Goal: Task Accomplishment & Management: Manage account settings

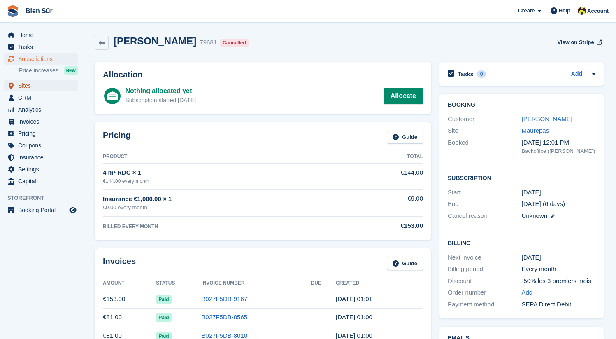
click at [42, 88] on span "Sites" at bounding box center [42, 86] width 49 height 12
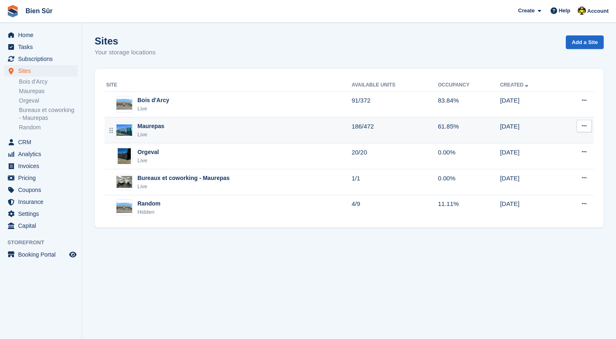
click at [176, 128] on div "Maurepas Live" at bounding box center [228, 130] width 245 height 17
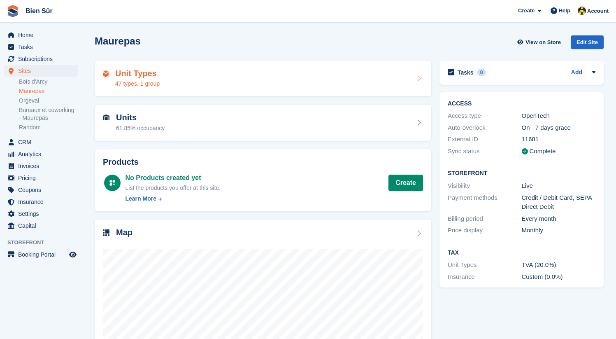
click at [175, 80] on div "Unit Types 47 types, 1 group" at bounding box center [263, 79] width 320 height 20
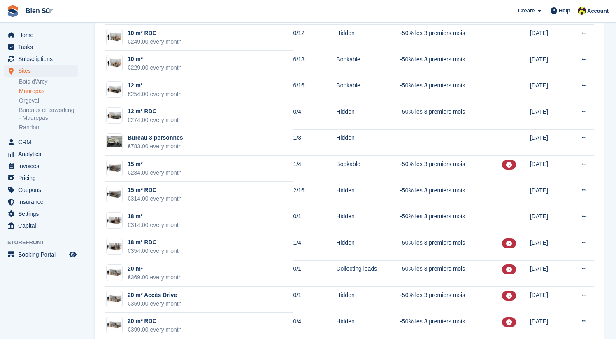
scroll to position [704, 0]
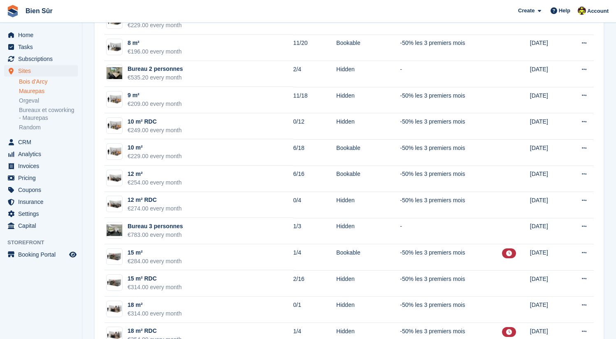
click at [44, 82] on link "Bois d'Arcy" at bounding box center [48, 82] width 59 height 8
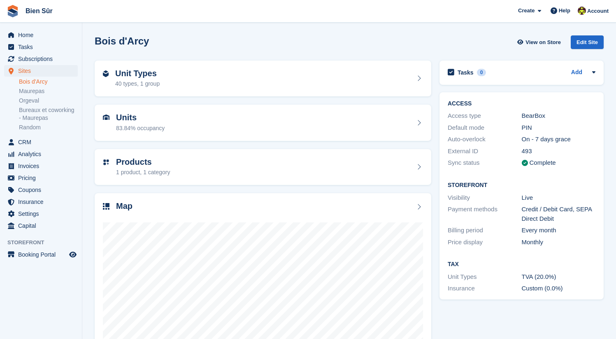
click at [89, 53] on section "Bois d'Arcy View on Store Edit Site Unit Types 40 types, 1 group Units 83.84% o…" at bounding box center [349, 198] width 534 height 396
click at [50, 93] on link "Maurepas" at bounding box center [48, 91] width 59 height 8
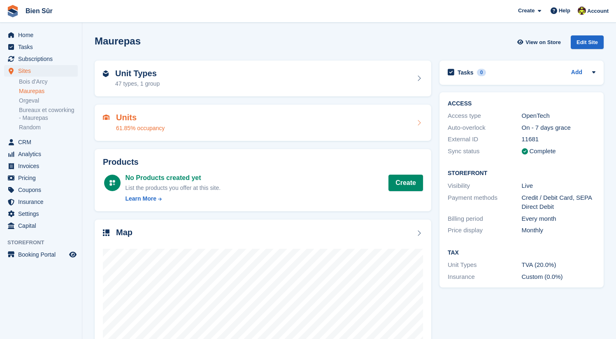
click at [150, 129] on div "61.85% occupancy" at bounding box center [140, 128] width 49 height 9
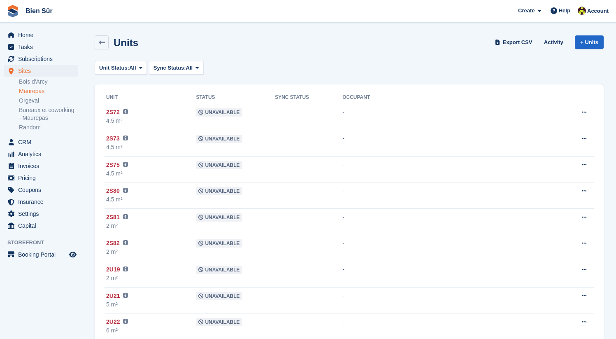
scroll to position [11, 0]
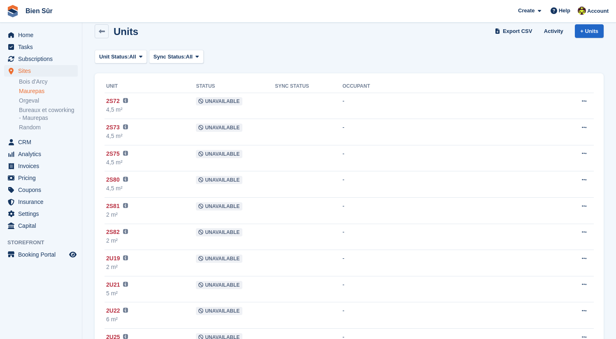
click at [37, 92] on link "Maurepas" at bounding box center [48, 91] width 59 height 8
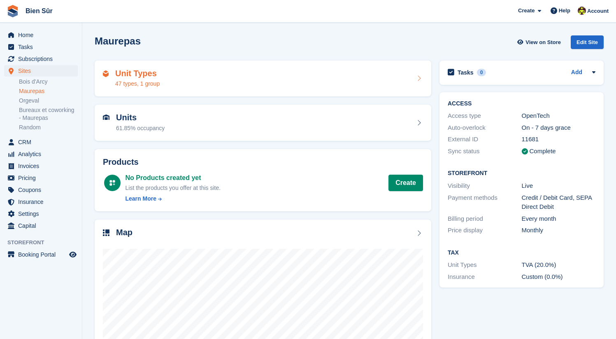
click at [159, 75] on h2 "Unit Types" at bounding box center [137, 73] width 44 height 9
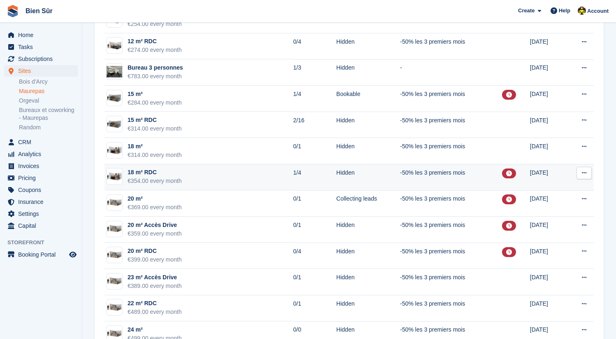
scroll to position [863, 0]
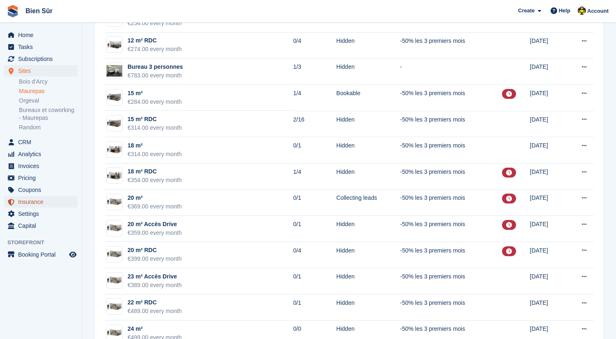
click at [43, 203] on span "Insurance" at bounding box center [42, 202] width 49 height 12
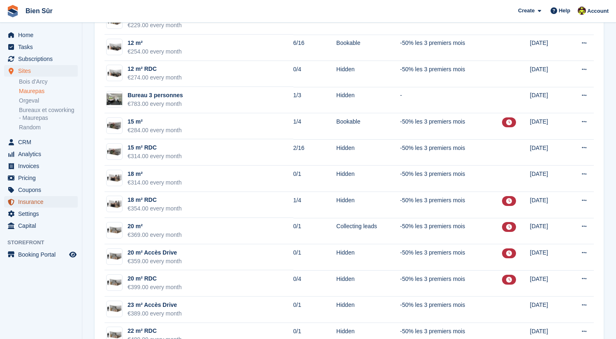
scroll to position [764, 0]
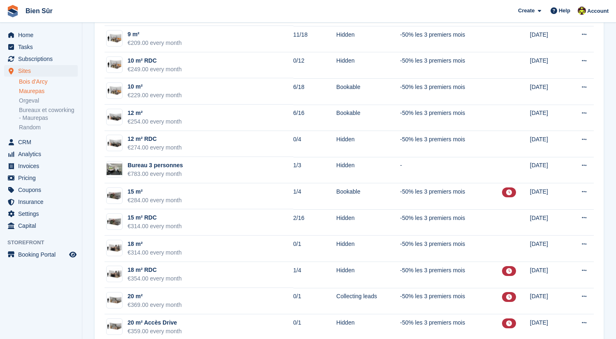
click at [30, 82] on link "Bois d'Arcy" at bounding box center [48, 82] width 59 height 8
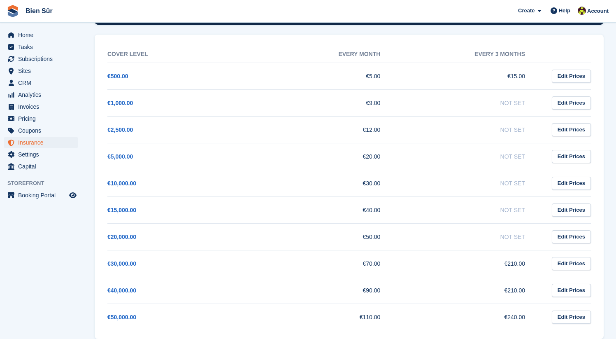
scroll to position [134, 0]
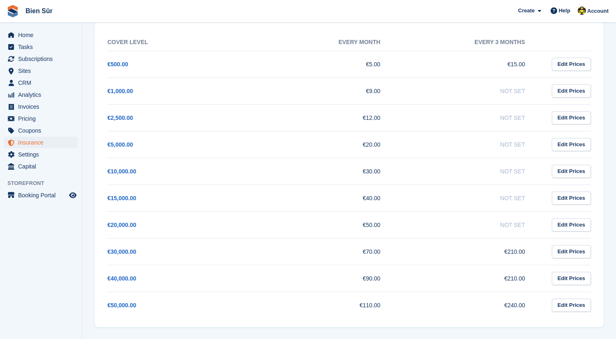
click at [88, 33] on section "**********" at bounding box center [349, 102] width 534 height 473
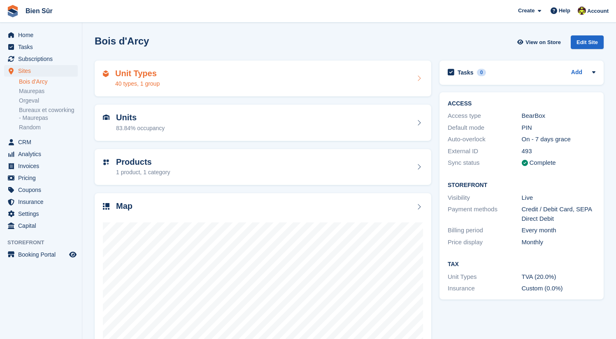
click at [158, 83] on div "40 types, 1 group" at bounding box center [137, 83] width 44 height 9
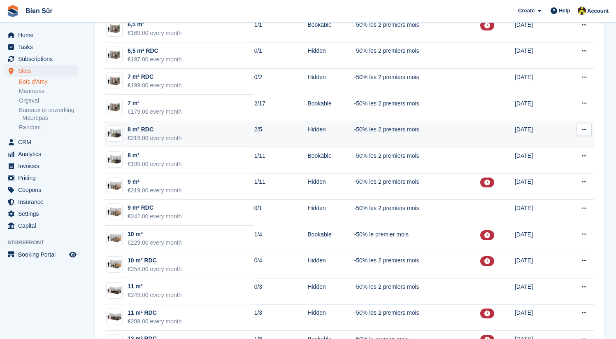
scroll to position [565, 0]
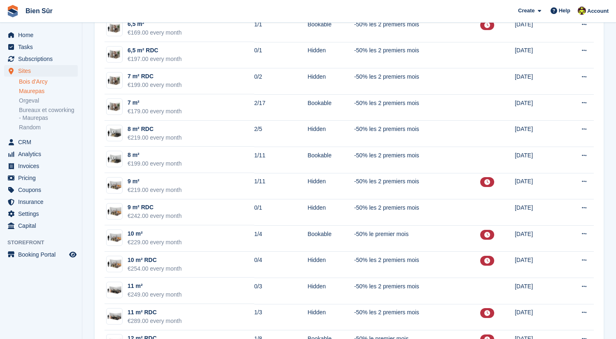
click at [41, 89] on link "Maurepas" at bounding box center [48, 91] width 59 height 8
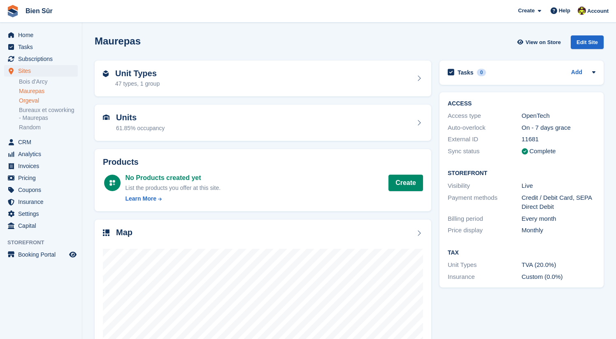
click at [33, 99] on link "Orgeval" at bounding box center [48, 101] width 59 height 8
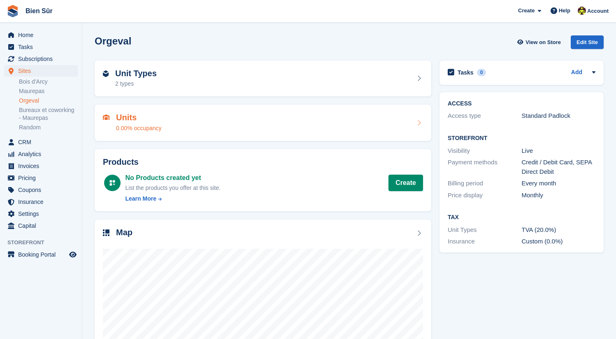
scroll to position [83, 0]
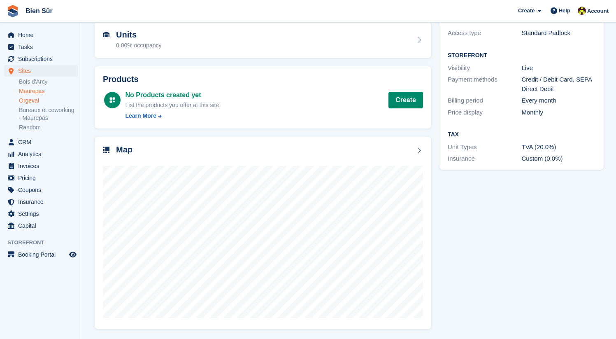
click at [43, 90] on link "Maurepas" at bounding box center [48, 91] width 59 height 8
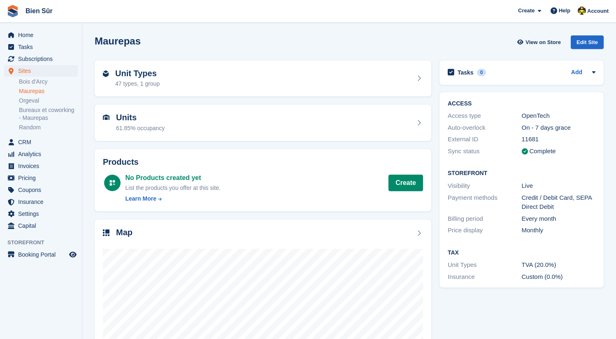
scroll to position [28, 0]
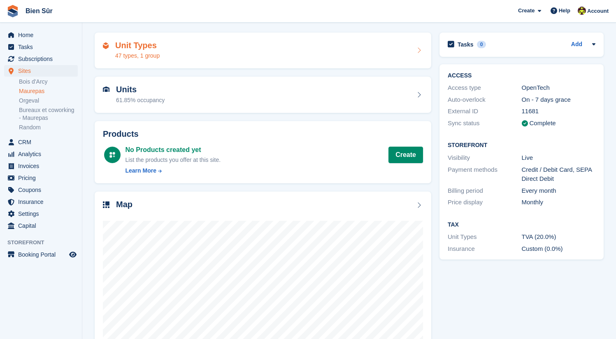
click at [181, 52] on div "Unit Types 47 types, 1 group" at bounding box center [263, 51] width 320 height 20
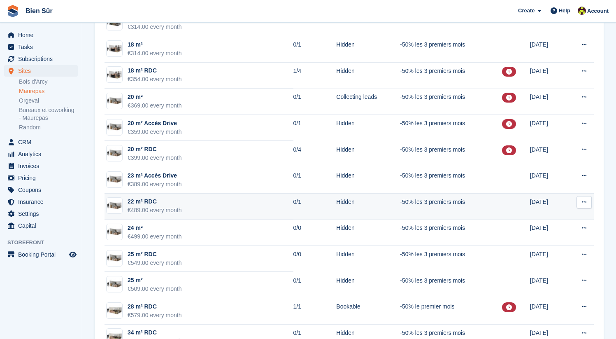
scroll to position [958, 0]
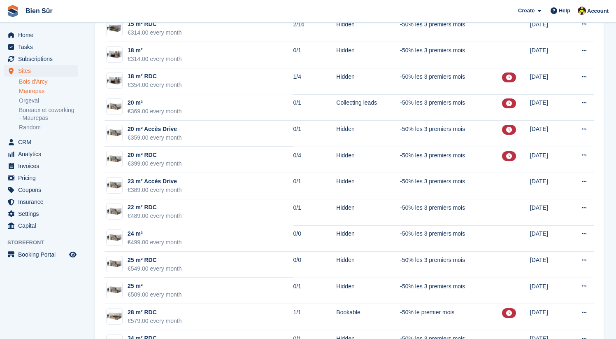
click at [53, 81] on link "Bois d'Arcy" at bounding box center [48, 82] width 59 height 8
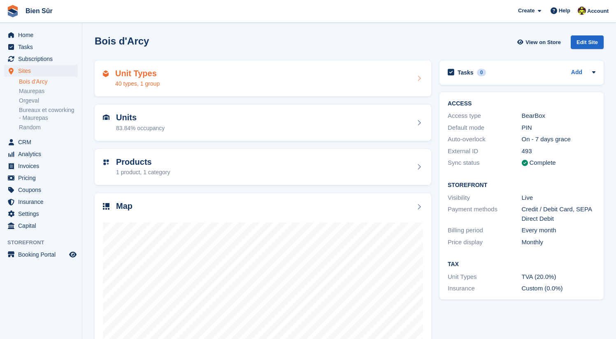
click at [147, 72] on h2 "Unit Types" at bounding box center [137, 73] width 44 height 9
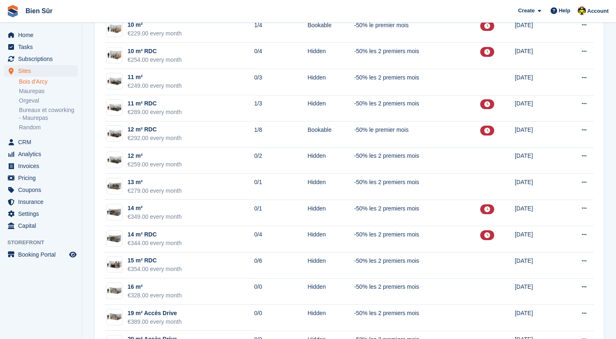
scroll to position [811, 0]
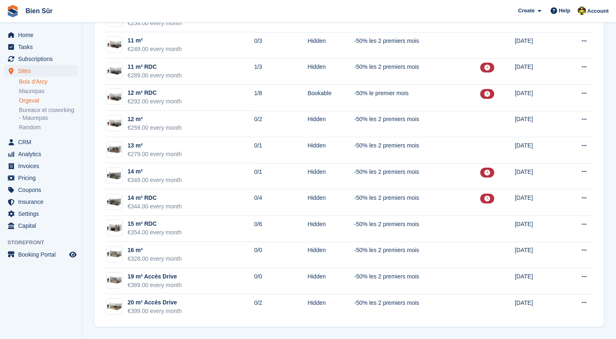
click at [34, 101] on link "Orgeval" at bounding box center [48, 101] width 59 height 8
click at [44, 102] on link "Orgeval" at bounding box center [48, 101] width 59 height 8
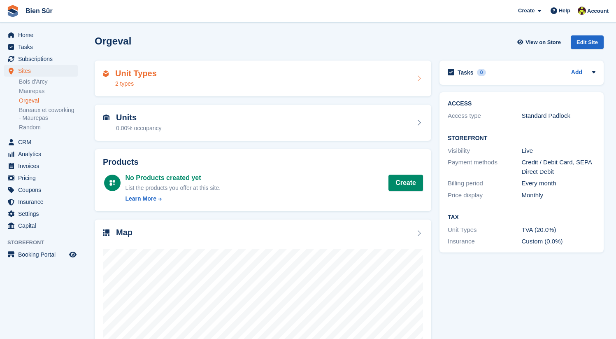
click at [188, 88] on div "Unit Types 2 types" at bounding box center [263, 78] width 337 height 36
click at [175, 76] on div "Unit Types 2 types" at bounding box center [263, 79] width 320 height 20
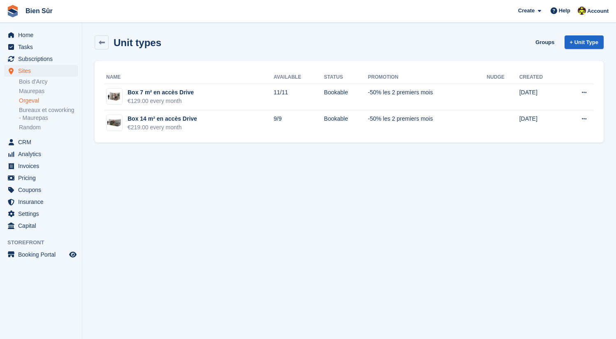
click at [36, 100] on link "Orgeval" at bounding box center [48, 101] width 59 height 8
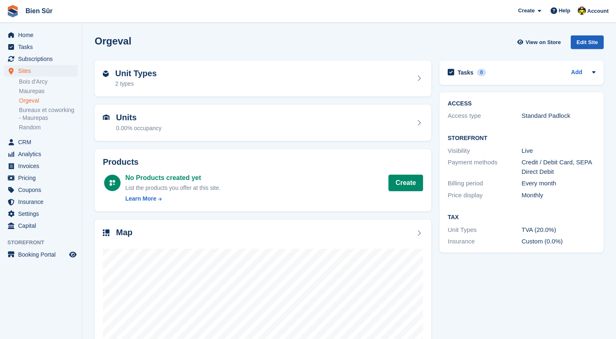
click at [583, 42] on div "Edit Site" at bounding box center [587, 42] width 33 height 14
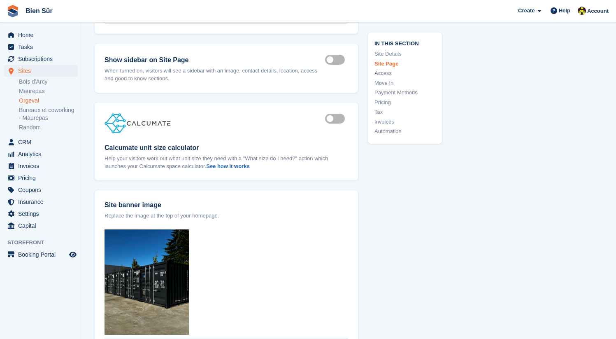
scroll to position [999, 0]
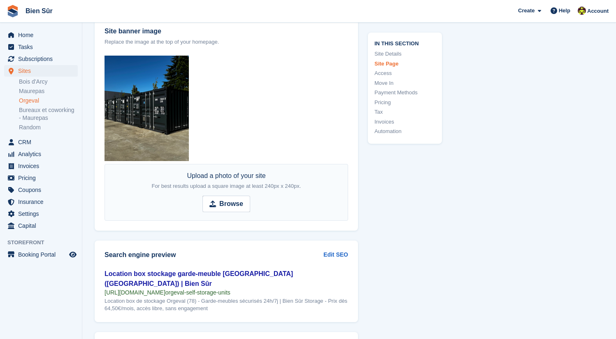
click at [179, 106] on img at bounding box center [147, 108] width 84 height 105
click at [231, 204] on strong "Browse" at bounding box center [231, 204] width 24 height 10
click at [231, 204] on input "Browse" at bounding box center [226, 203] width 48 height 16
type input "**********"
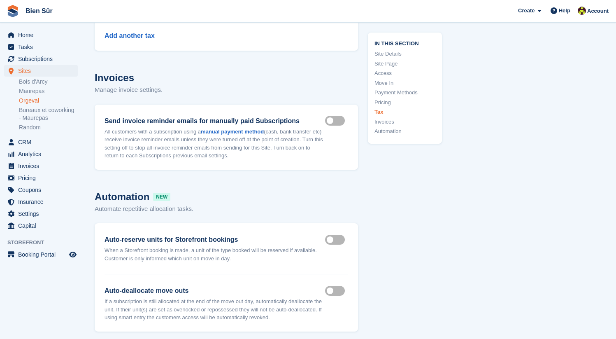
scroll to position [3734, 0]
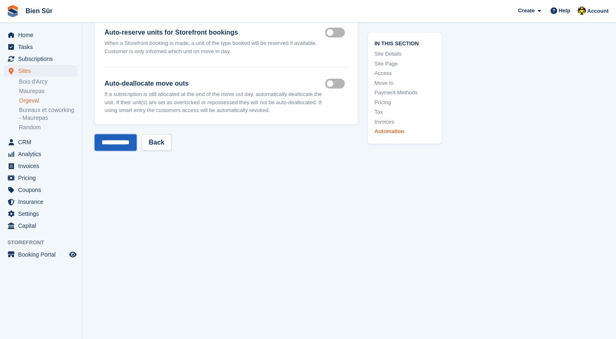
click at [125, 142] on input "**********" at bounding box center [116, 142] width 42 height 16
